Goal: Find specific page/section: Find specific page/section

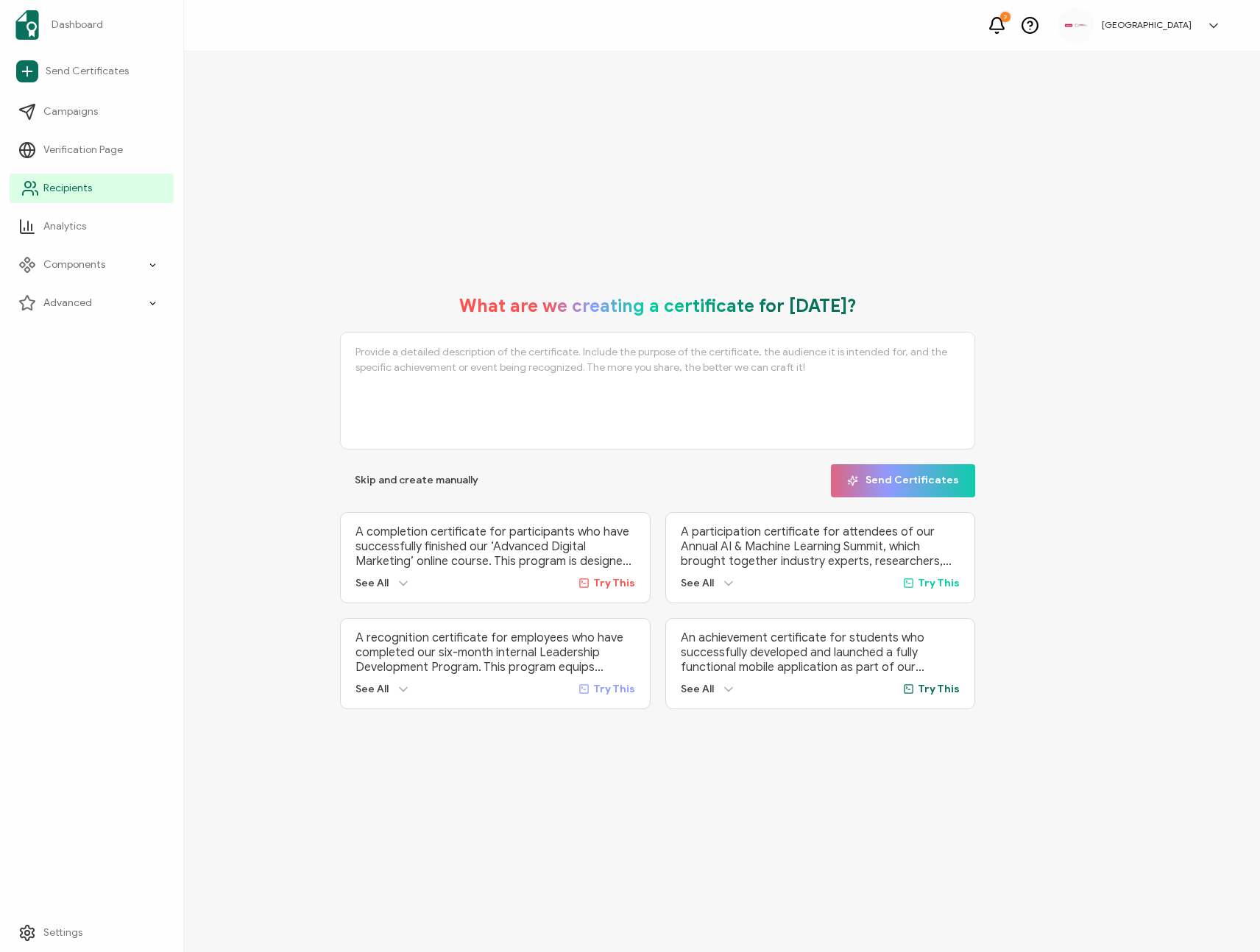
click at [93, 188] on link "Recipients" at bounding box center [91, 188] width 164 height 29
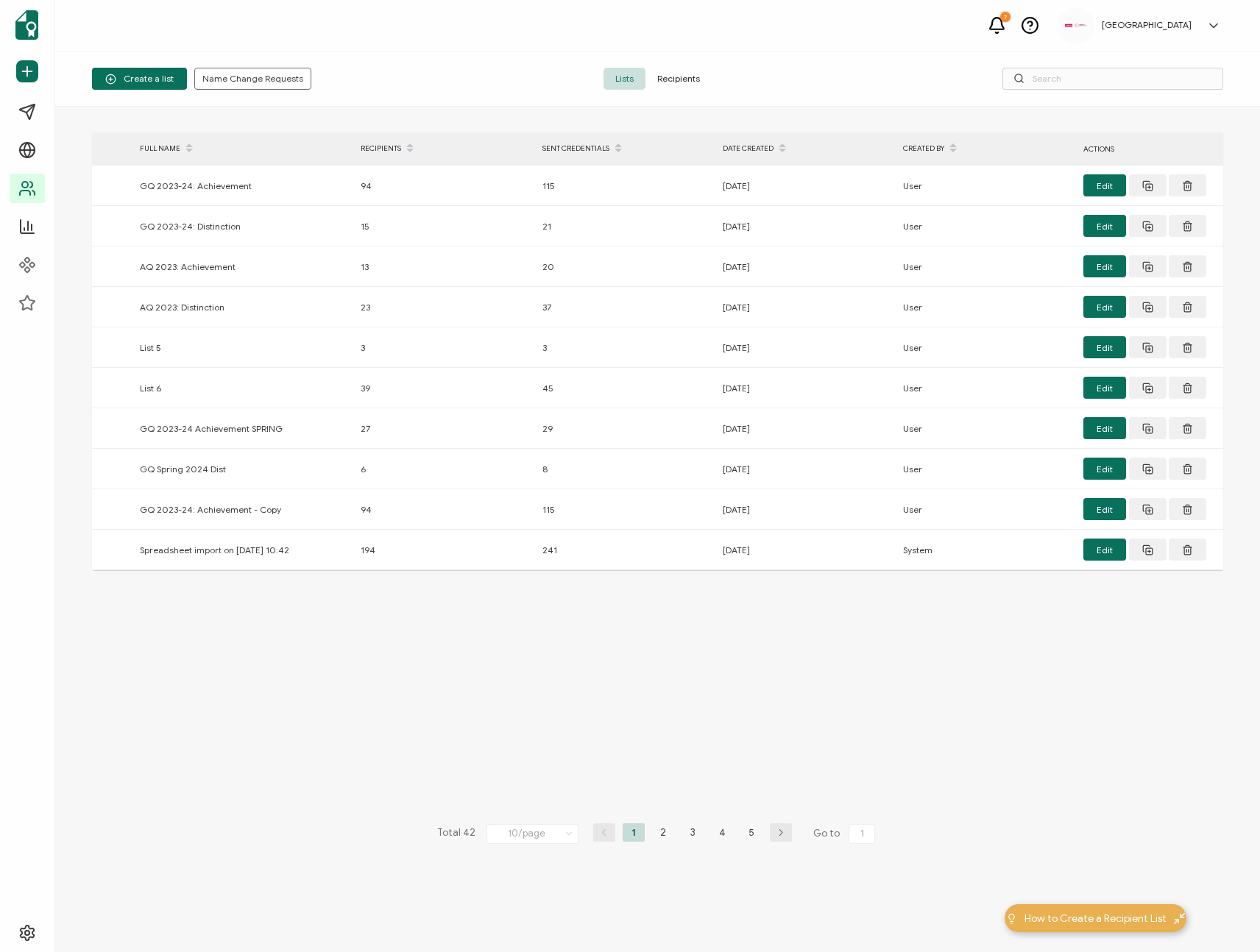
click at [658, 78] on span "Recipients" at bounding box center [678, 78] width 67 height 22
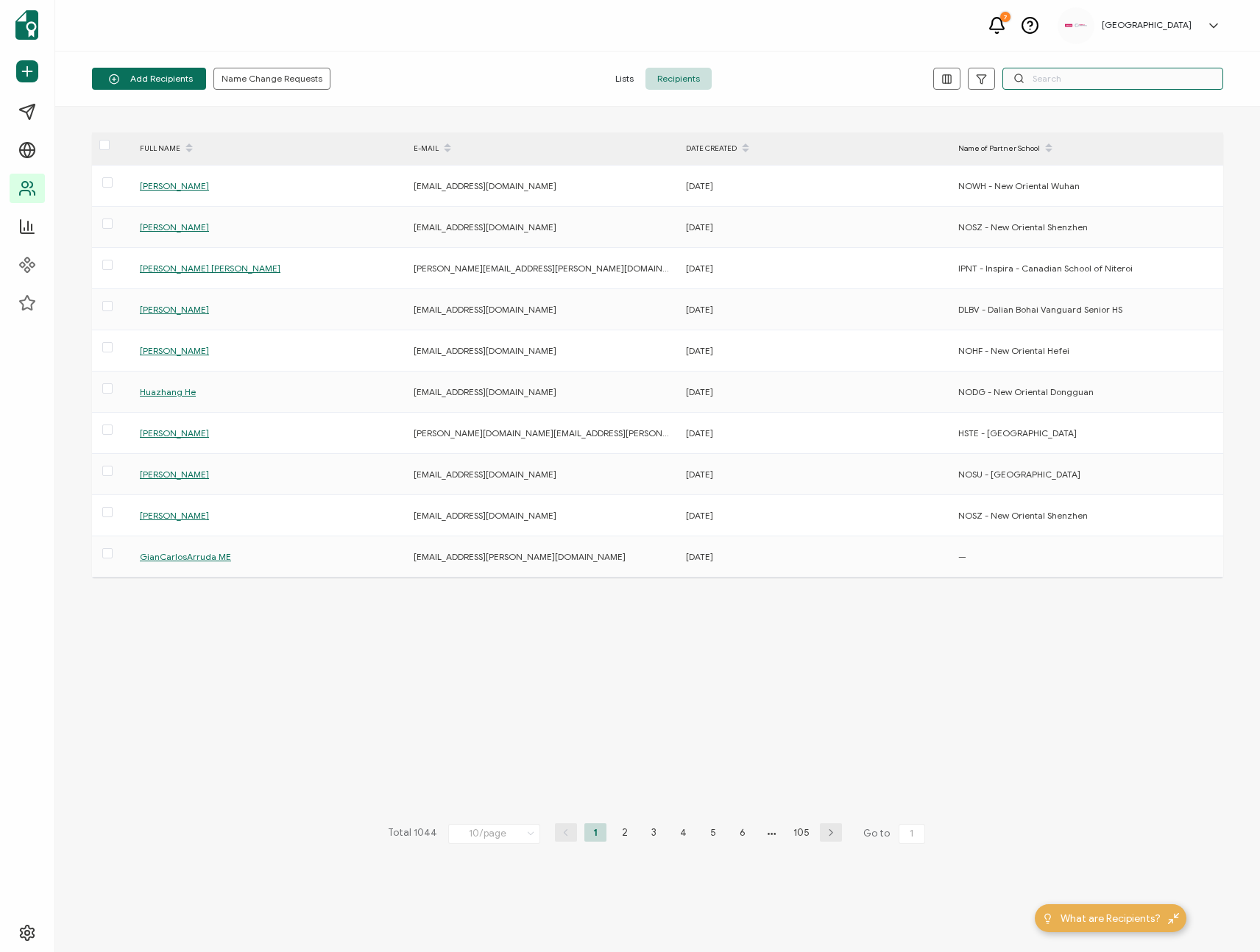
click at [1076, 82] on input "text" at bounding box center [1113, 78] width 221 height 22
type input "CBAC"
